Goal: Navigation & Orientation: Find specific page/section

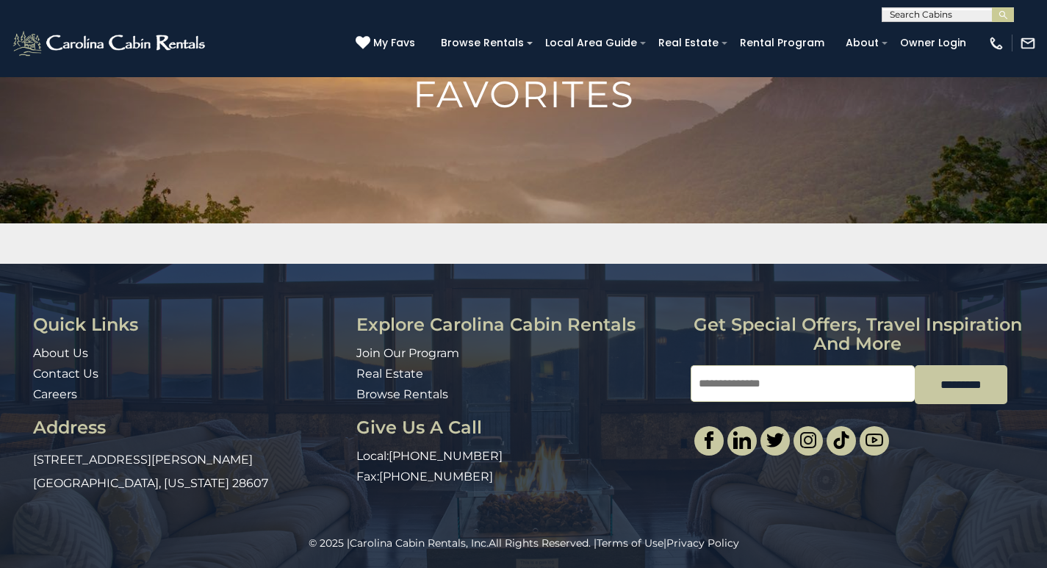
scroll to position [115, 0]
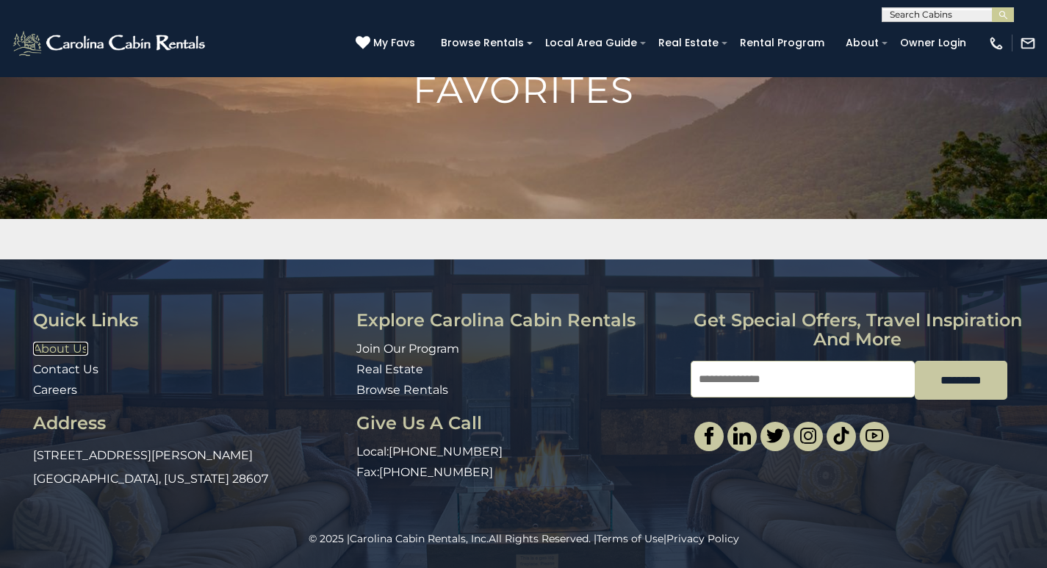
click at [41, 345] on link "About Us" at bounding box center [60, 349] width 55 height 14
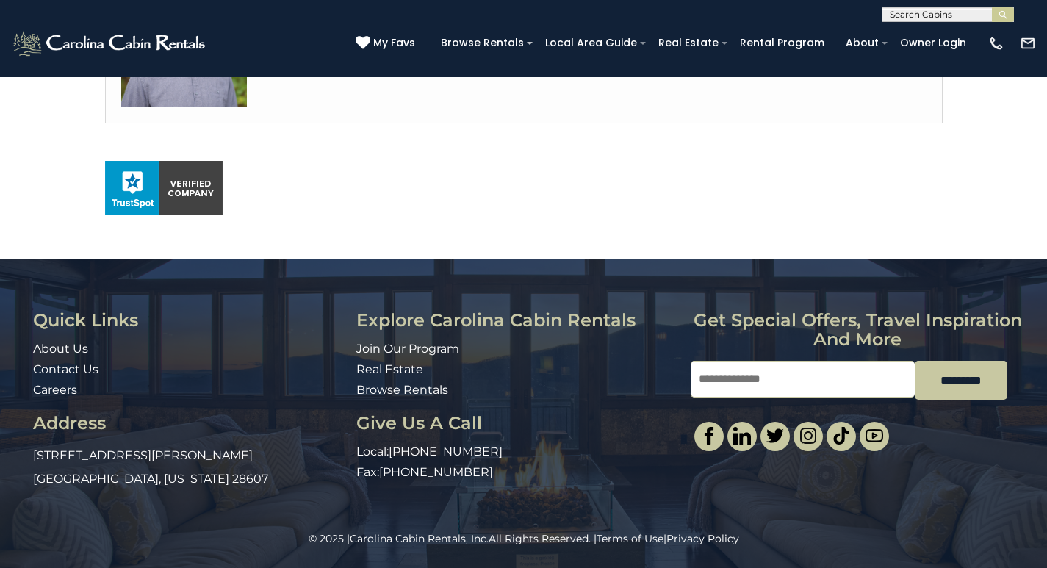
scroll to position [983, 0]
click at [712, 564] on div "© 2025 | Carolina Cabin Rentals, Inc. All Rights Reserved. | Terms of Use | Pri…" at bounding box center [523, 549] width 1047 height 37
click at [844, 429] on img at bounding box center [842, 436] width 18 height 18
